Goal: Complete application form

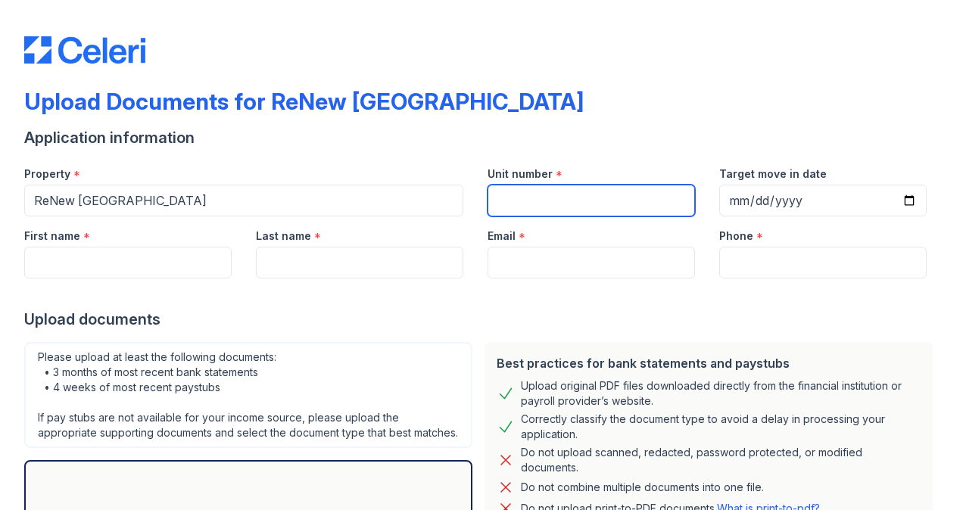
click at [551, 201] on input "Unit number" at bounding box center [591, 201] width 207 height 32
type input "1001"
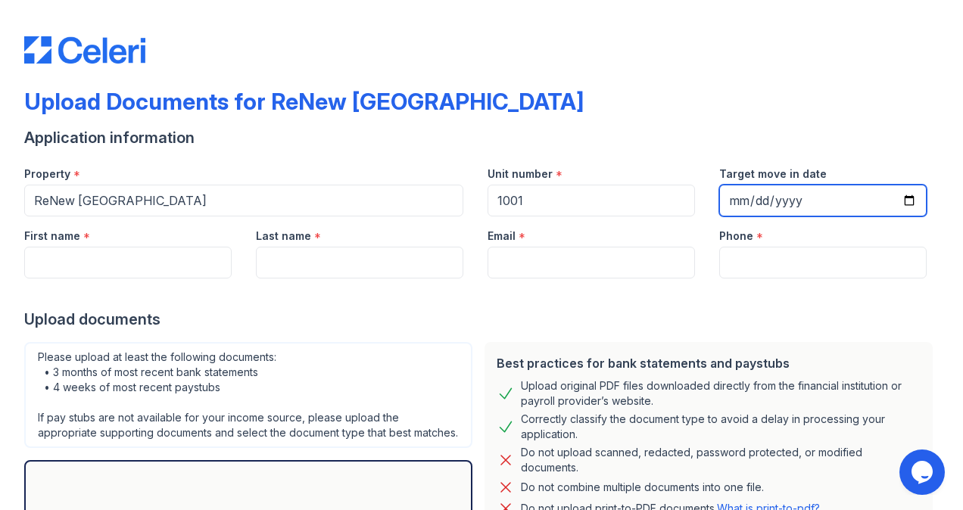
click at [899, 200] on input "Target move in date" at bounding box center [822, 201] width 207 height 32
type input "2025-09-05"
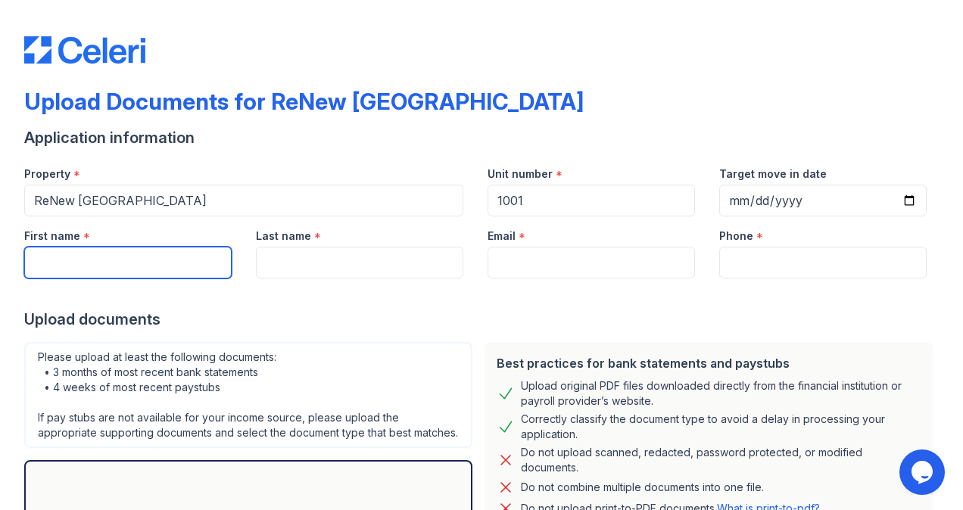
click at [120, 254] on input "First name" at bounding box center [127, 263] width 207 height 32
type input "Jason"
type input "Lucchetti"
type input "[EMAIL_ADDRESS][DOMAIN_NAME]"
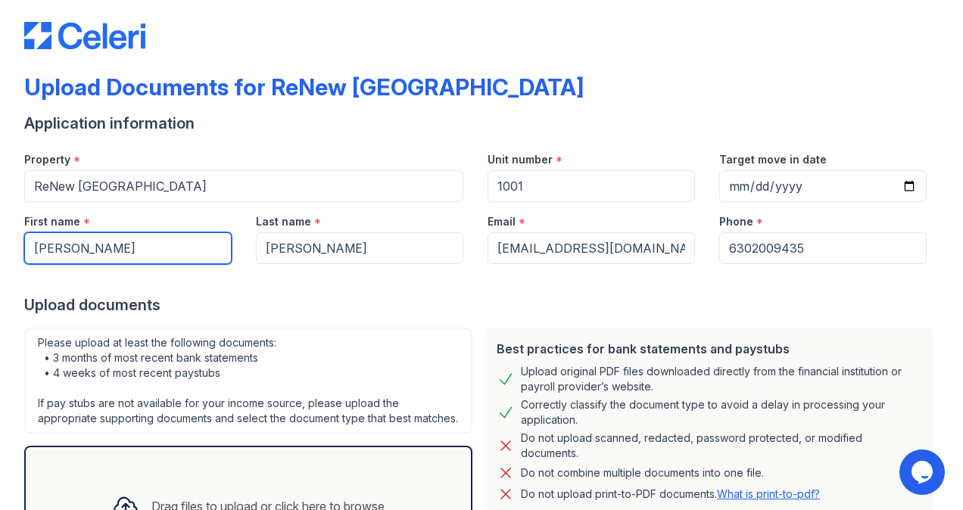
scroll to position [14, 0]
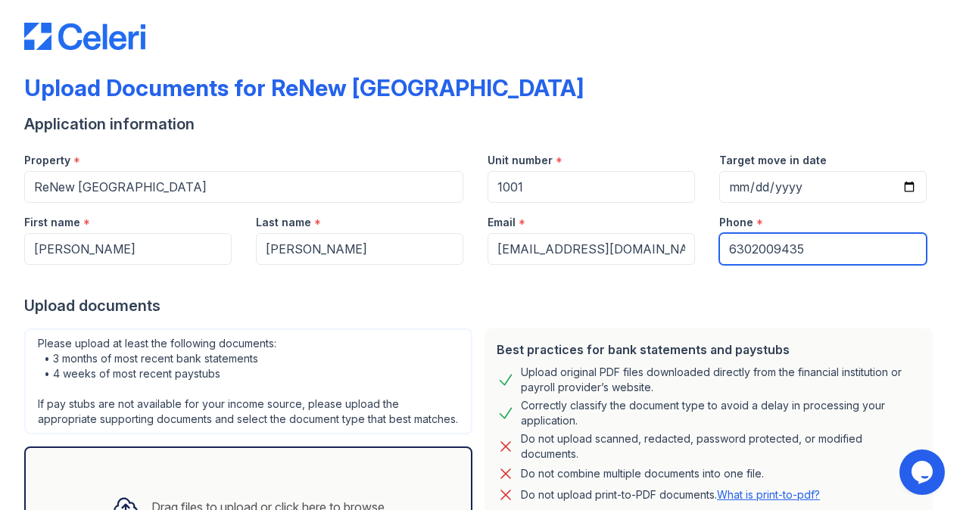
click at [772, 257] on input "6302009435" at bounding box center [822, 249] width 207 height 32
type input "2245260208"
click at [366, 319] on form "Application information Property * ReNew Wheaton Center Unit number * 1001 Targ…" at bounding box center [481, 373] width 915 height 518
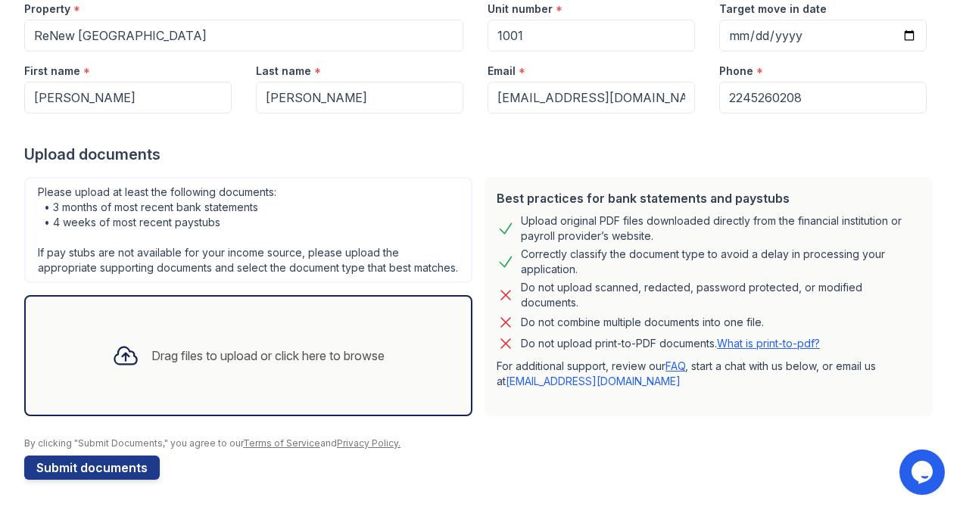
scroll to position [179, 0]
click at [101, 468] on button "Submit documents" at bounding box center [92, 468] width 136 height 24
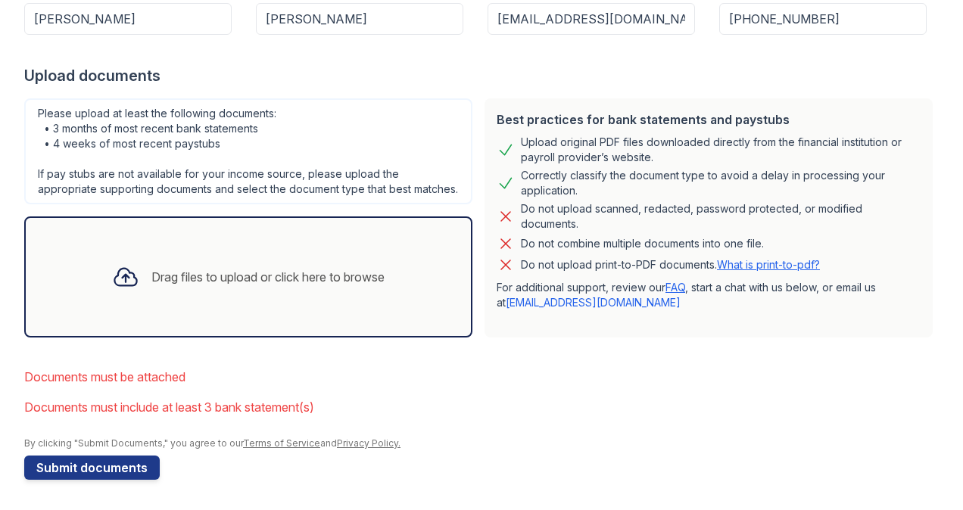
scroll to position [300, 0]
click at [200, 276] on div "Drag files to upload or click here to browse" at bounding box center [267, 277] width 233 height 18
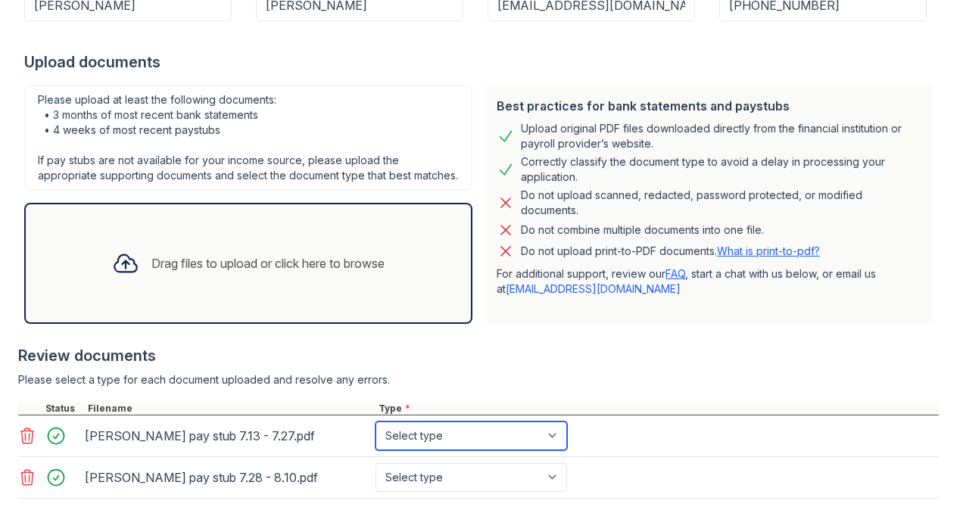
click at [523, 446] on select "Select type Paystub Bank Statement Offer Letter Tax Documents Benefit Award Let…" at bounding box center [472, 436] width 192 height 29
select select "paystub"
click at [376, 435] on select "Select type Paystub Bank Statement Offer Letter Tax Documents Benefit Award Let…" at bounding box center [472, 436] width 192 height 29
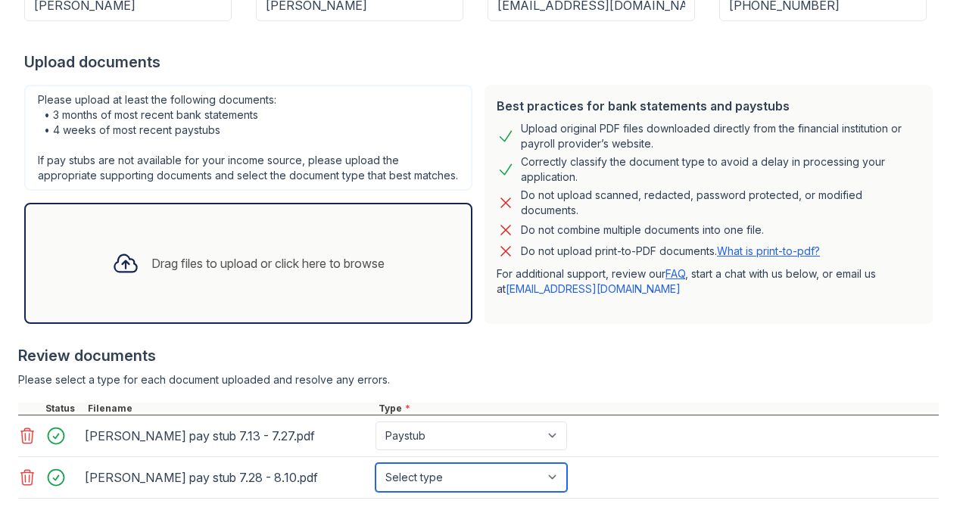
click at [454, 481] on select "Select type Paystub Bank Statement Offer Letter Tax Documents Benefit Award Let…" at bounding box center [472, 477] width 192 height 29
select select "paystub"
click at [376, 475] on select "Select type Paystub Bank Statement Offer Letter Tax Documents Benefit Award Let…" at bounding box center [472, 477] width 192 height 29
click at [596, 366] on div "Review documents" at bounding box center [478, 355] width 921 height 21
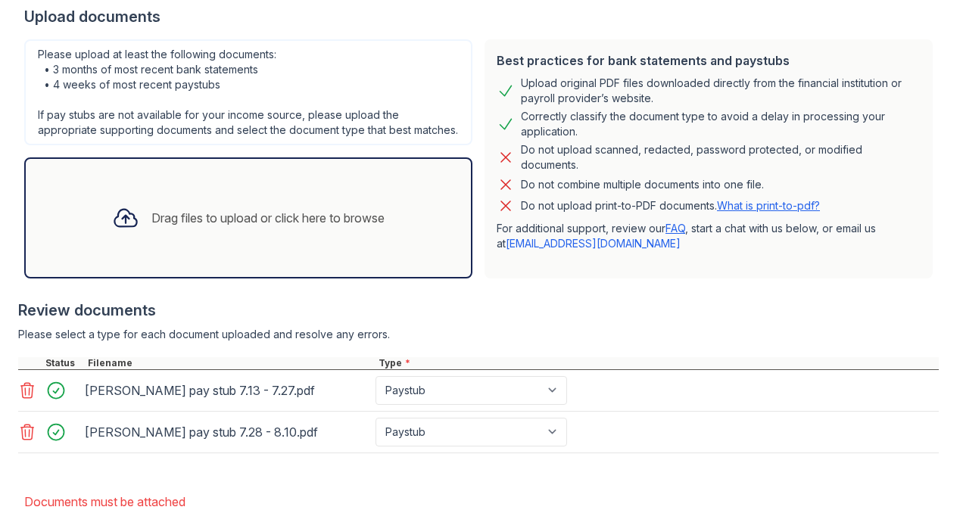
scroll to position [350, 0]
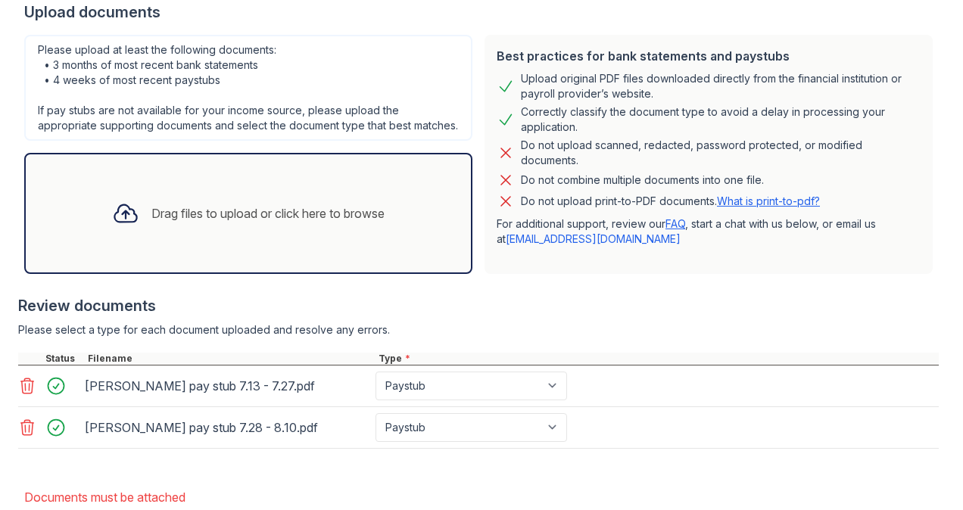
click at [262, 209] on div "Drag files to upload or click here to browse" at bounding box center [248, 213] width 297 height 51
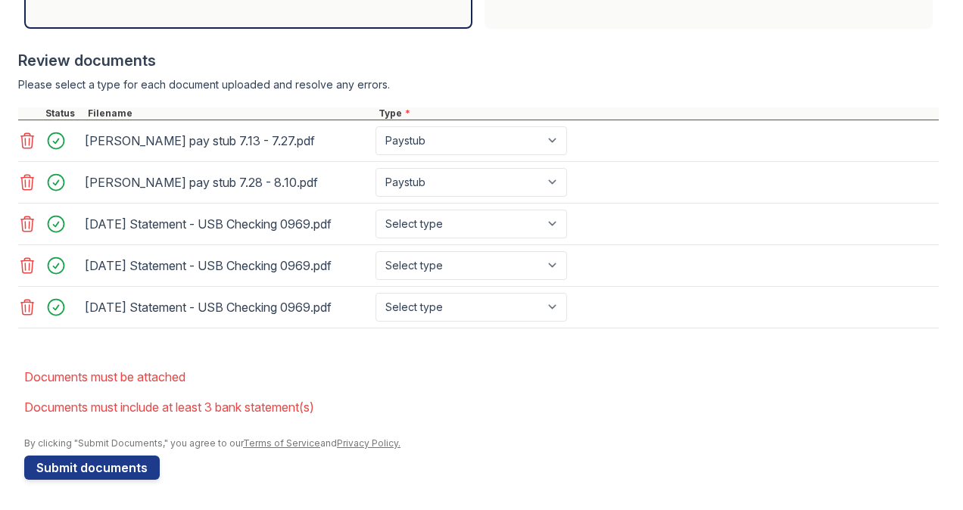
scroll to position [605, 0]
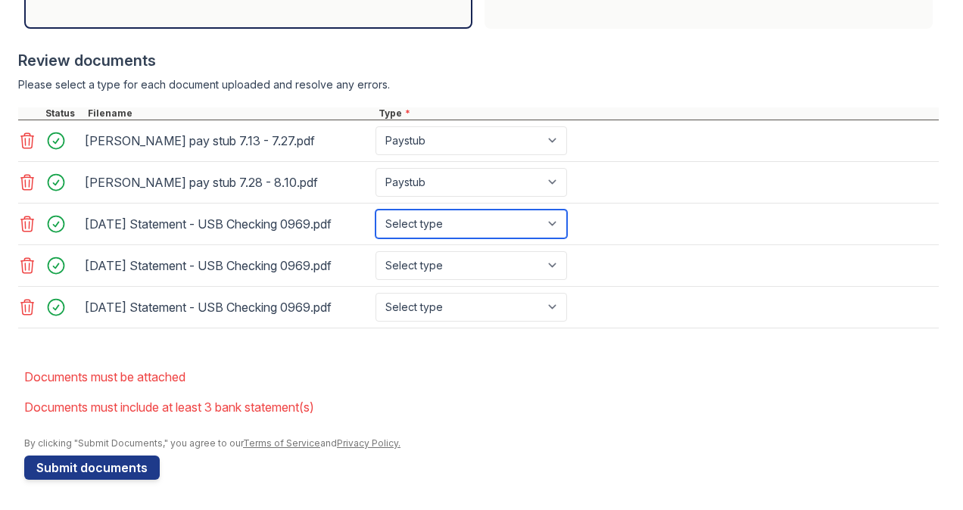
click at [535, 231] on select "Select type Paystub Bank Statement Offer Letter Tax Documents Benefit Award Let…" at bounding box center [472, 224] width 192 height 29
select select "bank_statement"
click at [376, 211] on select "Select type Paystub Bank Statement Offer Letter Tax Documents Benefit Award Let…" at bounding box center [472, 224] width 192 height 29
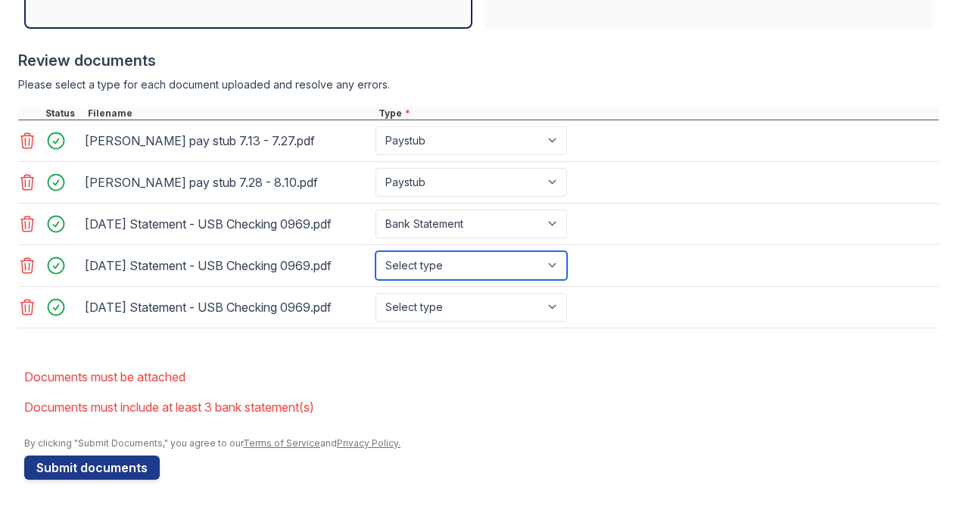
click at [472, 269] on select "Select type Paystub Bank Statement Offer Letter Tax Documents Benefit Award Let…" at bounding box center [472, 265] width 192 height 29
select select "bank_statement"
click at [376, 252] on select "Select type Paystub Bank Statement Offer Letter Tax Documents Benefit Award Let…" at bounding box center [472, 265] width 192 height 29
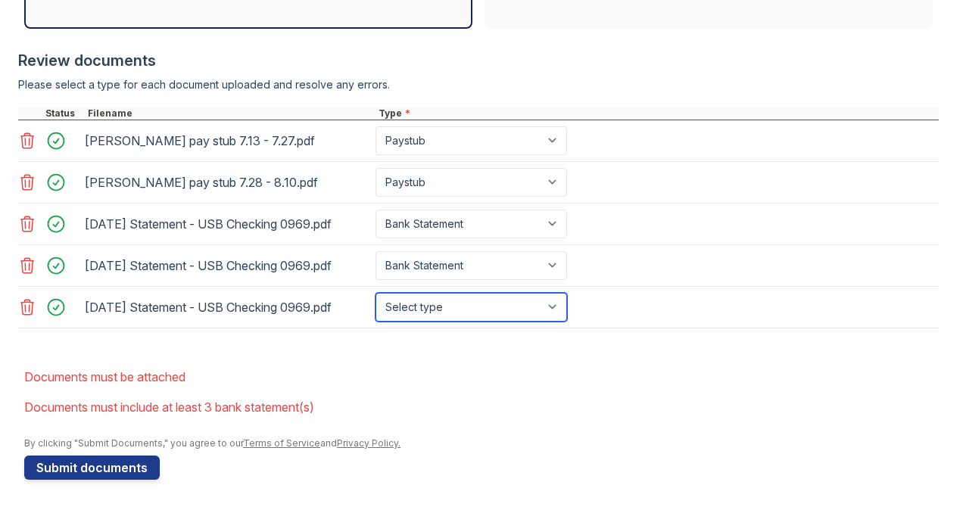
click at [448, 307] on select "Select type Paystub Bank Statement Offer Letter Tax Documents Benefit Award Let…" at bounding box center [472, 307] width 192 height 29
select select "bank_statement"
click at [376, 293] on select "Select type Paystub Bank Statement Offer Letter Tax Documents Benefit Award Let…" at bounding box center [472, 307] width 192 height 29
click at [478, 372] on li "Documents must be attached" at bounding box center [481, 377] width 915 height 30
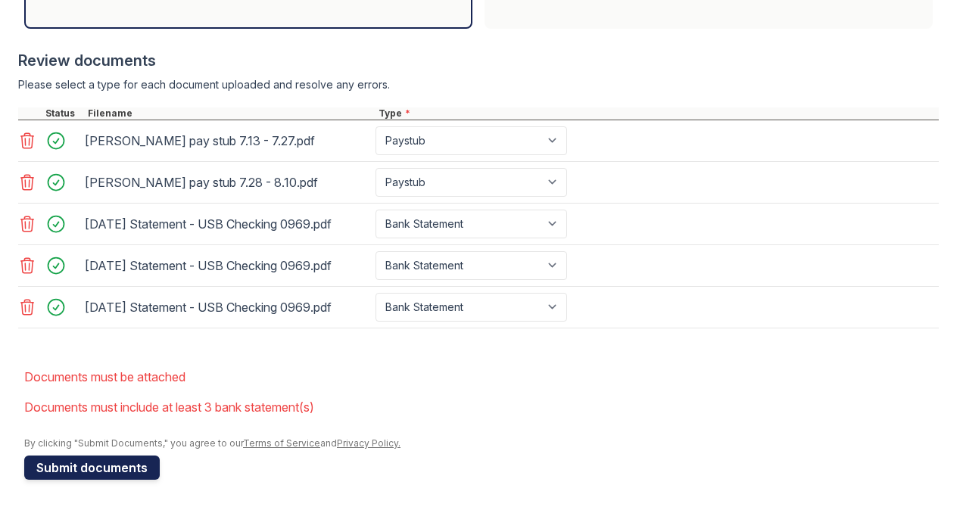
click at [119, 473] on button "Submit documents" at bounding box center [92, 468] width 136 height 24
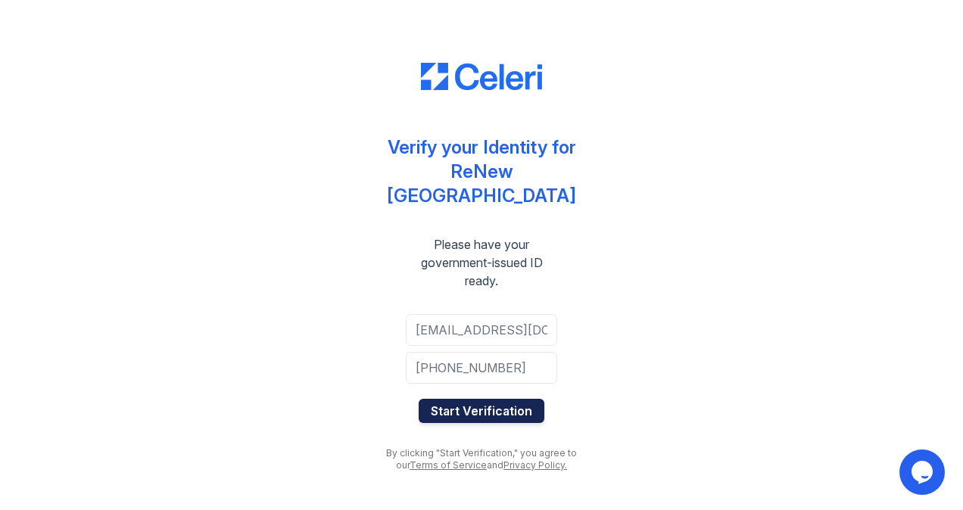
click at [494, 399] on button "Start Verification" at bounding box center [482, 411] width 126 height 24
